Goal: Information Seeking & Learning: Learn about a topic

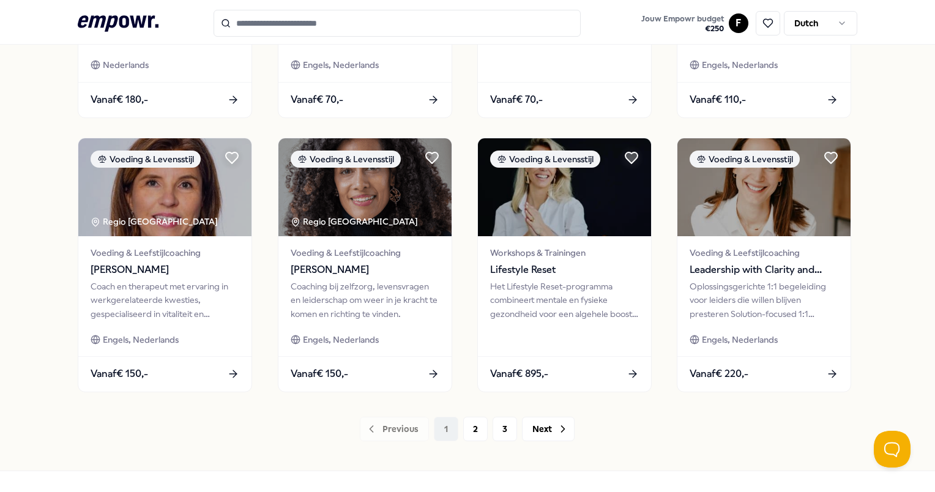
scroll to position [602, 0]
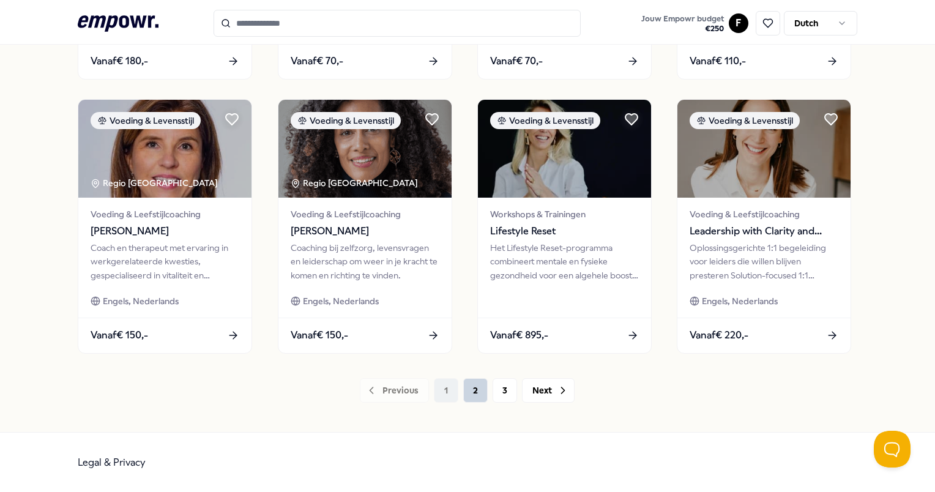
click at [470, 387] on button "2" at bounding box center [475, 390] width 24 height 24
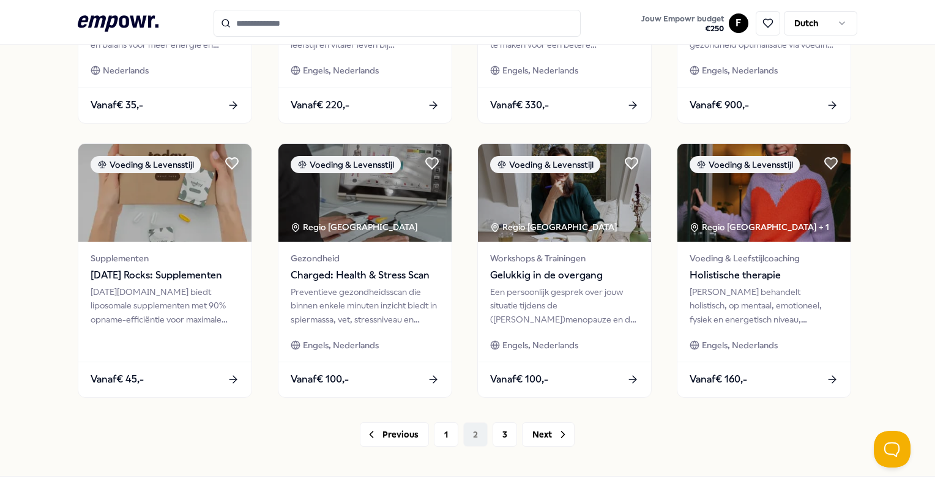
scroll to position [558, 0]
click at [503, 435] on button "3" at bounding box center [505, 434] width 24 height 24
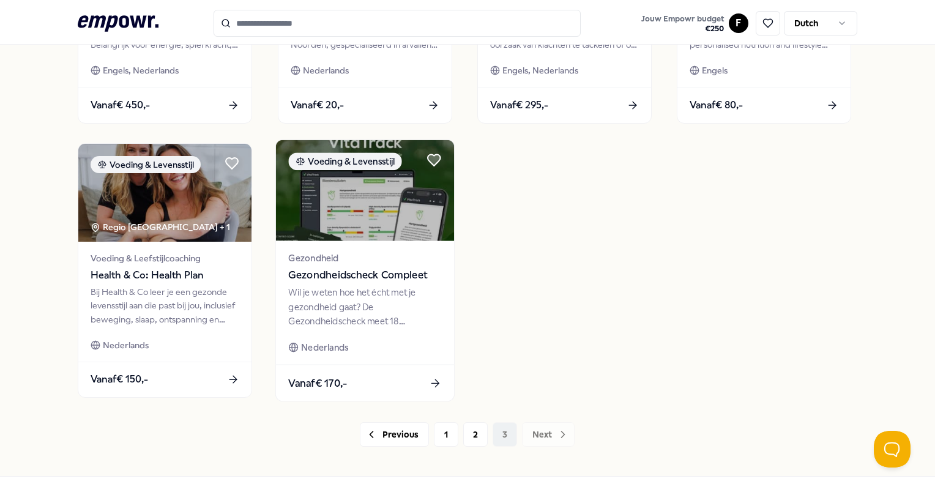
click at [386, 220] on img at bounding box center [364, 190] width 178 height 101
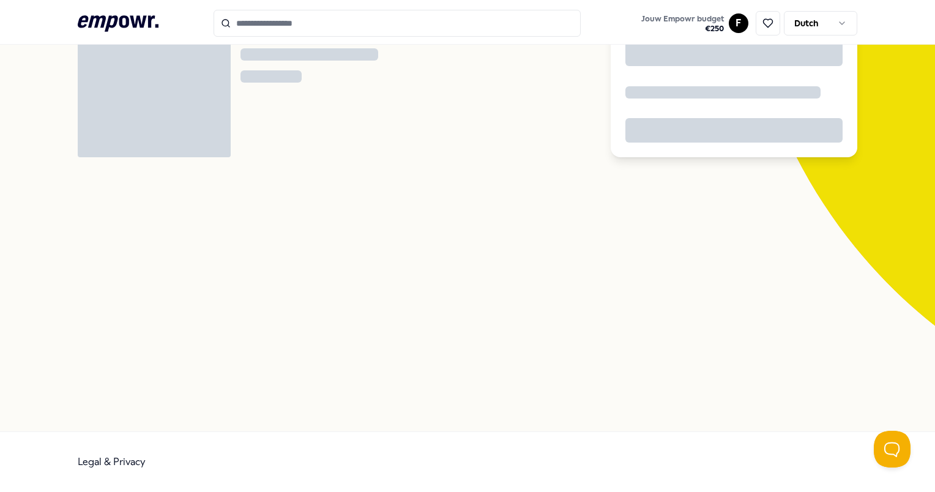
scroll to position [78, 0]
